Goal: Find specific page/section: Find specific page/section

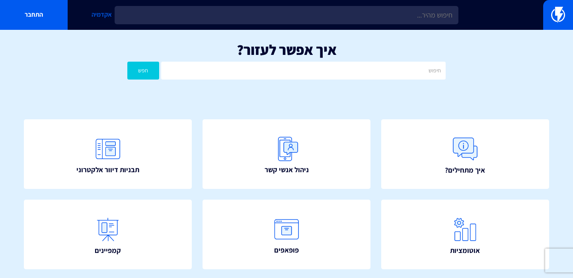
click at [109, 17] on link "אקדמיה" at bounding box center [102, 15] width 68 height 30
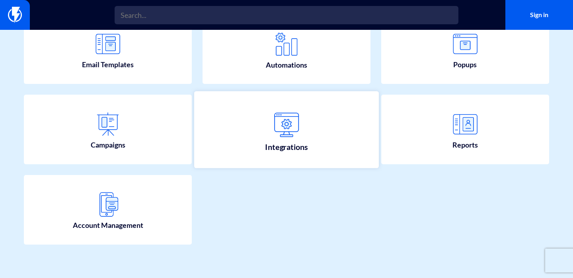
scroll to position [185, 0]
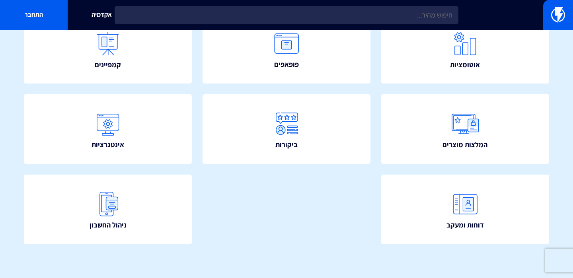
scroll to position [185, 0]
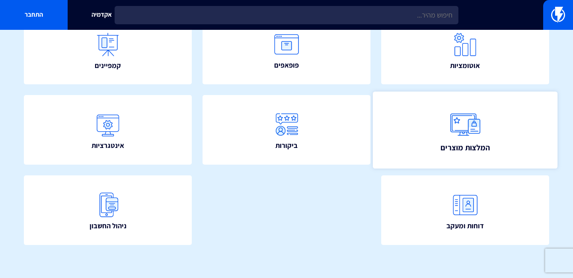
click at [472, 140] on img at bounding box center [464, 124] width 35 height 35
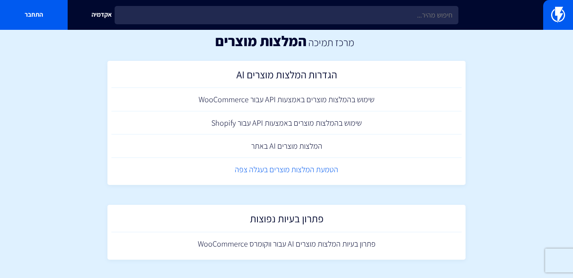
scroll to position [8, 0]
click at [324, 248] on link "פתרון בעיות המלצות מוצרים AI עבור ווקומרס WooCommerce" at bounding box center [286, 244] width 350 height 23
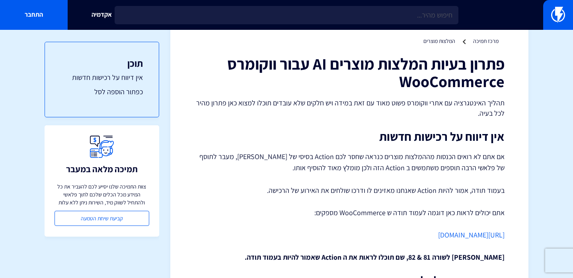
scroll to position [29, 0]
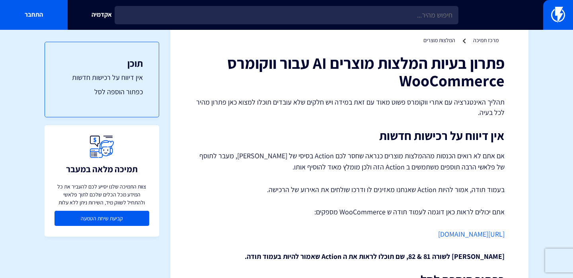
click at [105, 218] on link "קביעת שיחת הטמעה" at bounding box center [101, 218] width 95 height 15
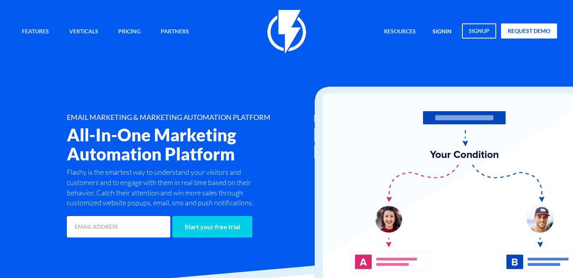
click at [441, 26] on link "signin" at bounding box center [441, 31] width 31 height 17
